Goal: Communication & Community: Answer question/provide support

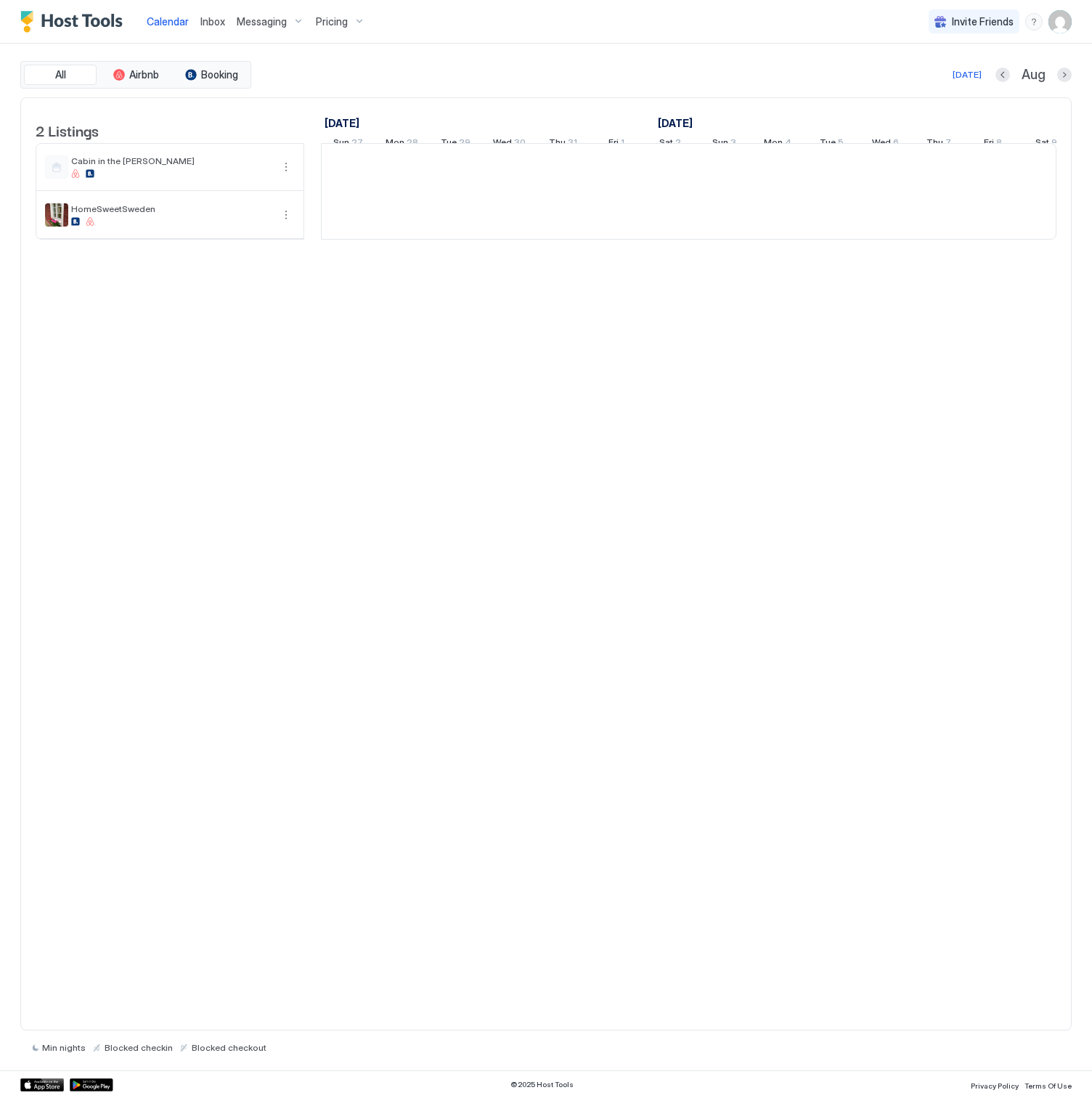
scroll to position [0, 807]
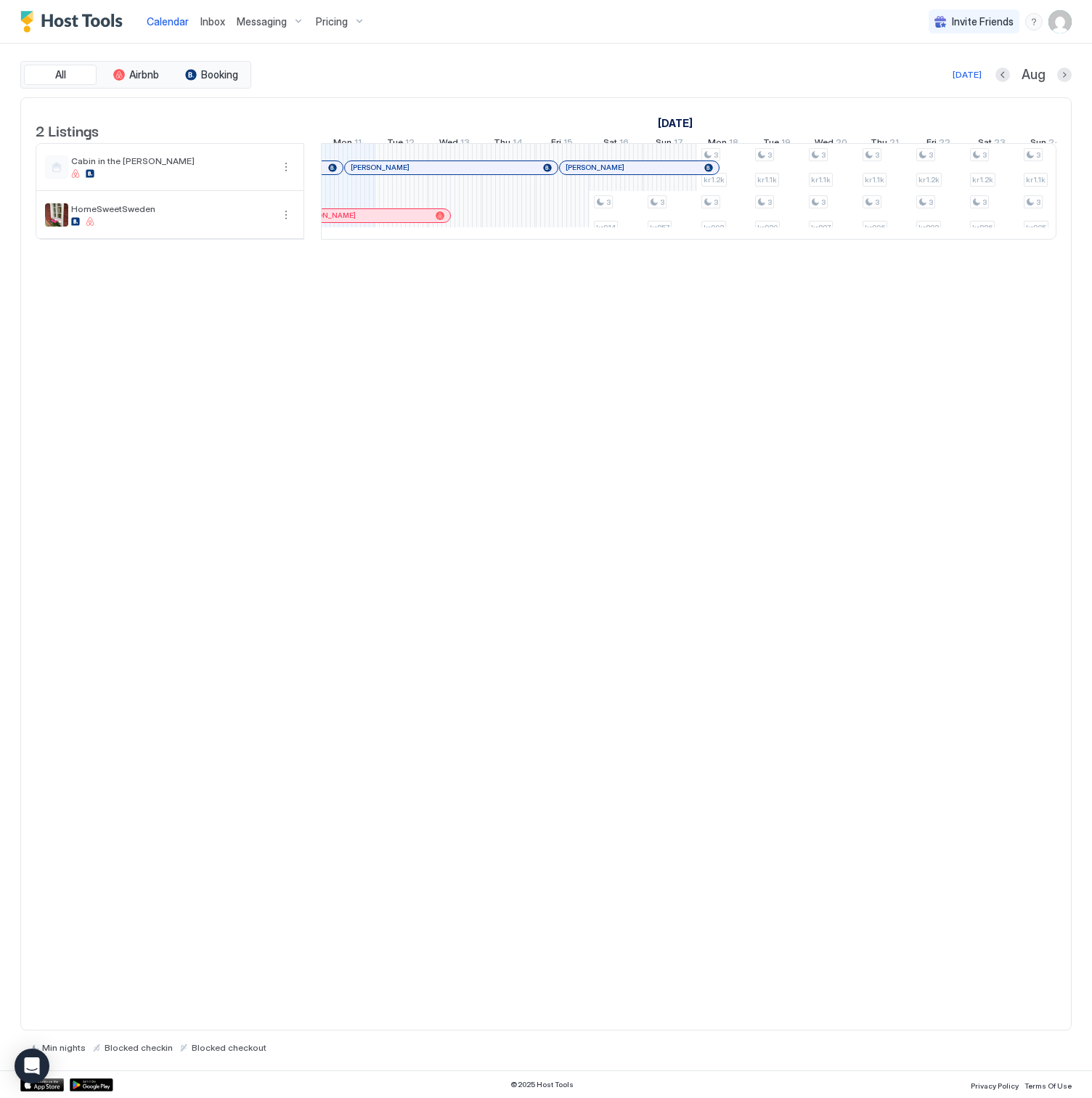
click at [221, 23] on span "Inbox" at bounding box center [213, 21] width 25 height 12
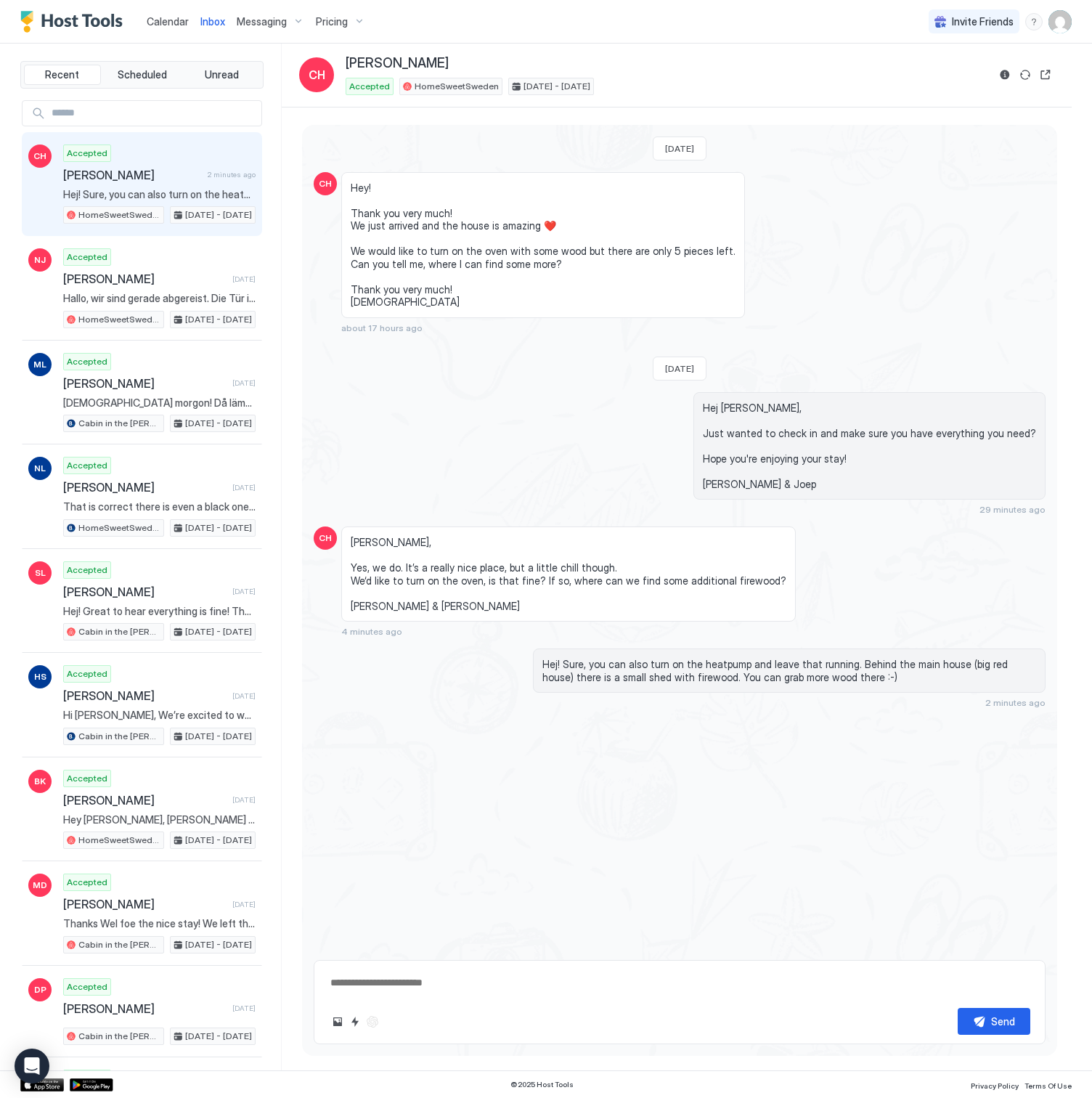
click at [152, 174] on span "[PERSON_NAME]" at bounding box center [132, 175] width 139 height 15
click at [380, 992] on textarea at bounding box center [680, 983] width 701 height 27
click at [341, 1023] on button "Upload image" at bounding box center [338, 1022] width 17 height 17
type textarea "*"
type input "**********"
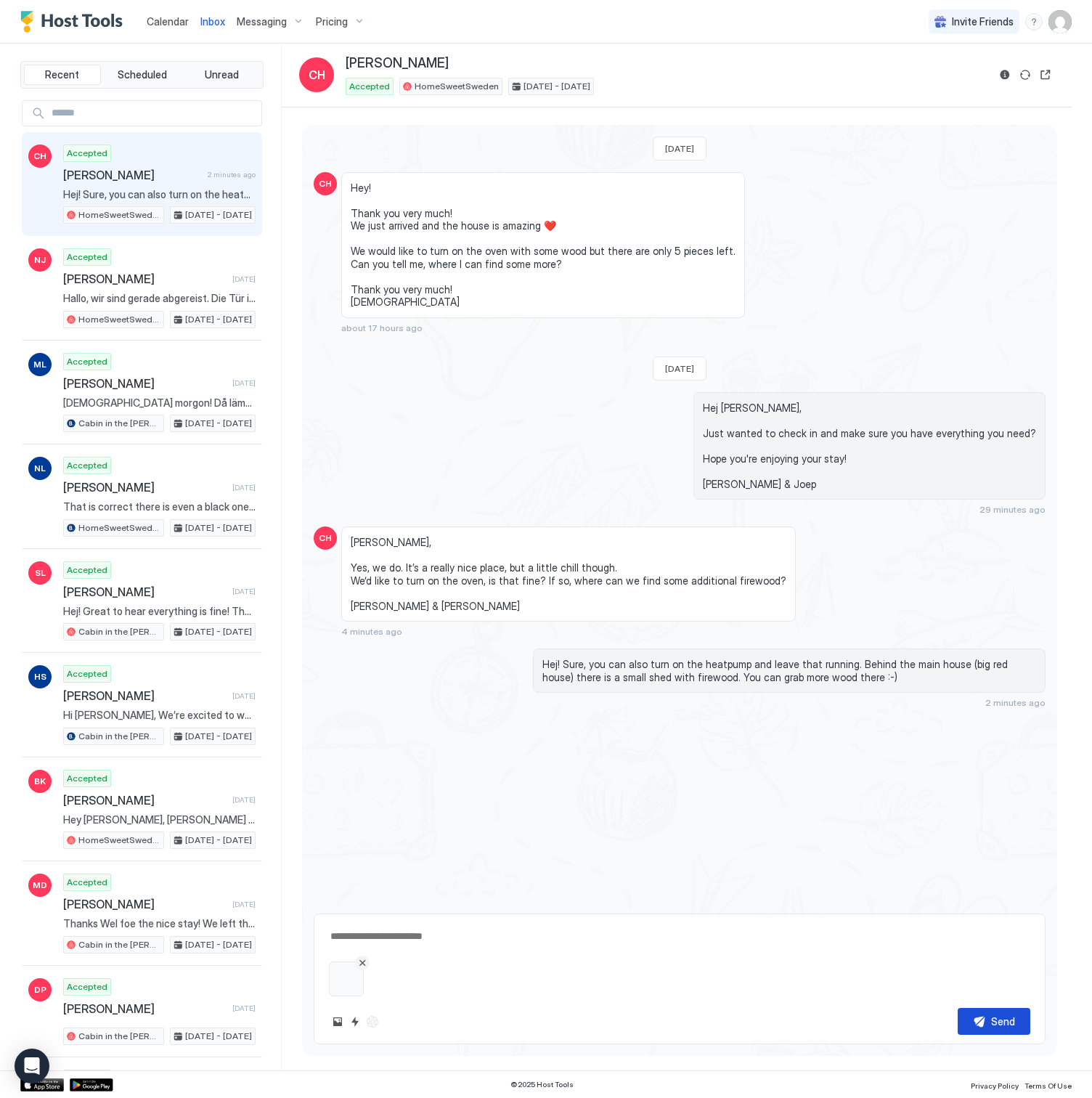
click at [993, 1017] on div "Send" at bounding box center [1003, 1021] width 24 height 15
type textarea "*"
